Goal: Information Seeking & Learning: Learn about a topic

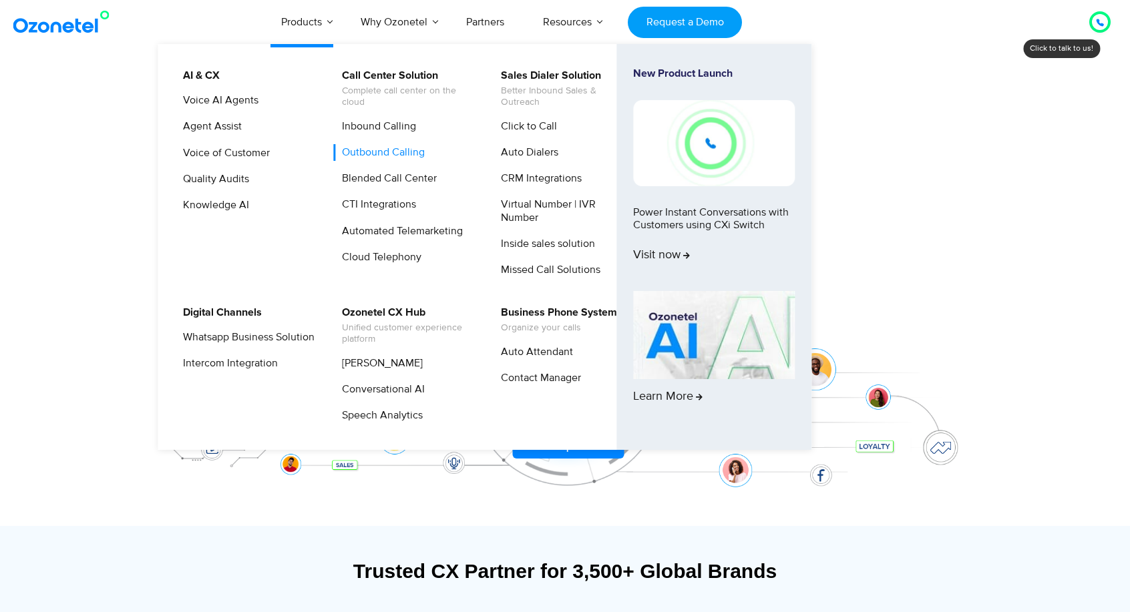
click at [395, 154] on link "Outbound Calling" at bounding box center [380, 152] width 94 height 17
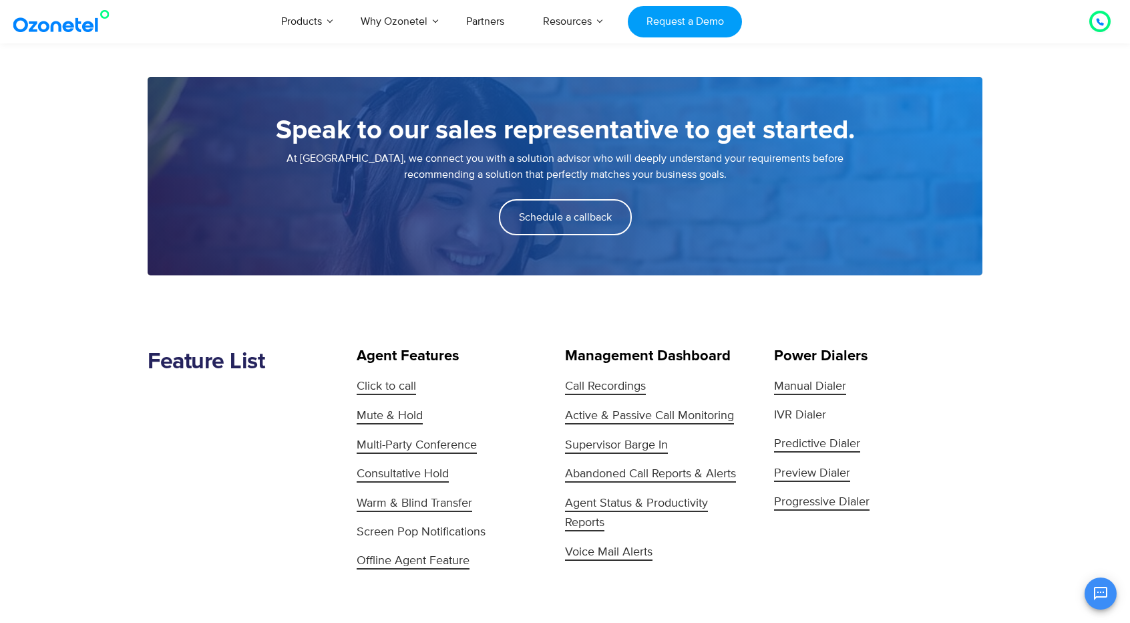
scroll to position [1135, 0]
